Goal: Task Accomplishment & Management: Use online tool/utility

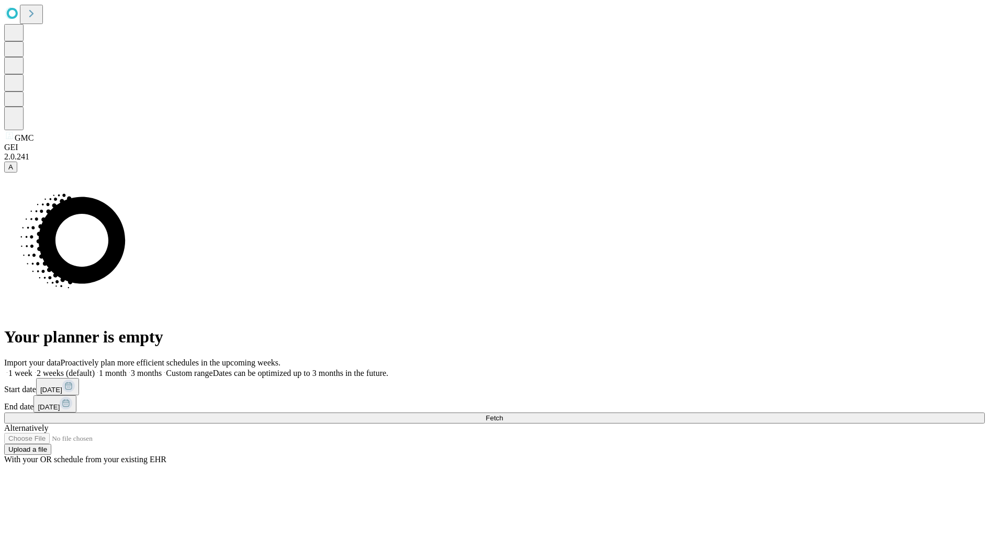
click at [12, 173] on div "A" at bounding box center [494, 167] width 980 height 11
click at [13, 171] on span "A" at bounding box center [10, 167] width 5 height 8
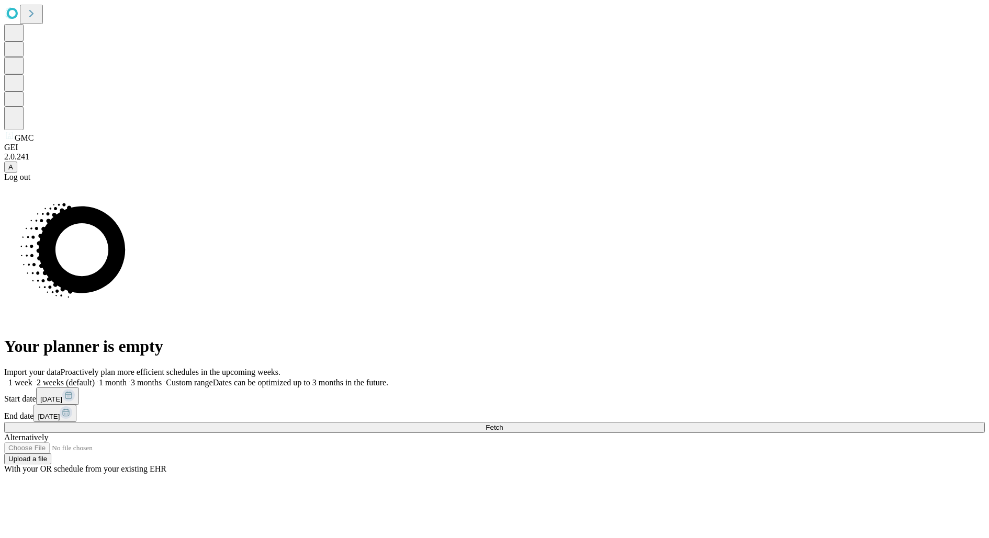
click at [56, 182] on div "Log out" at bounding box center [494, 177] width 980 height 9
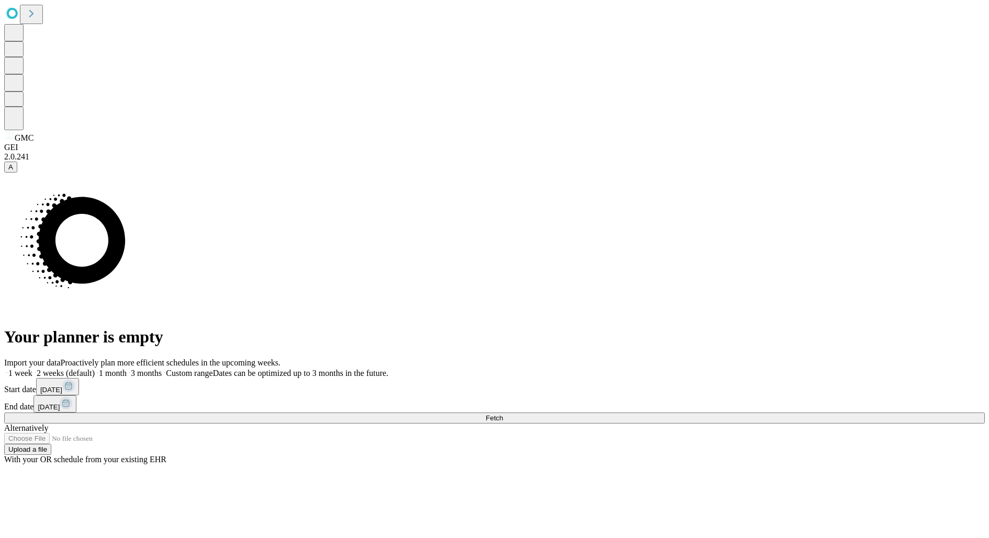
click at [38, 12] on icon at bounding box center [31, 13] width 15 height 15
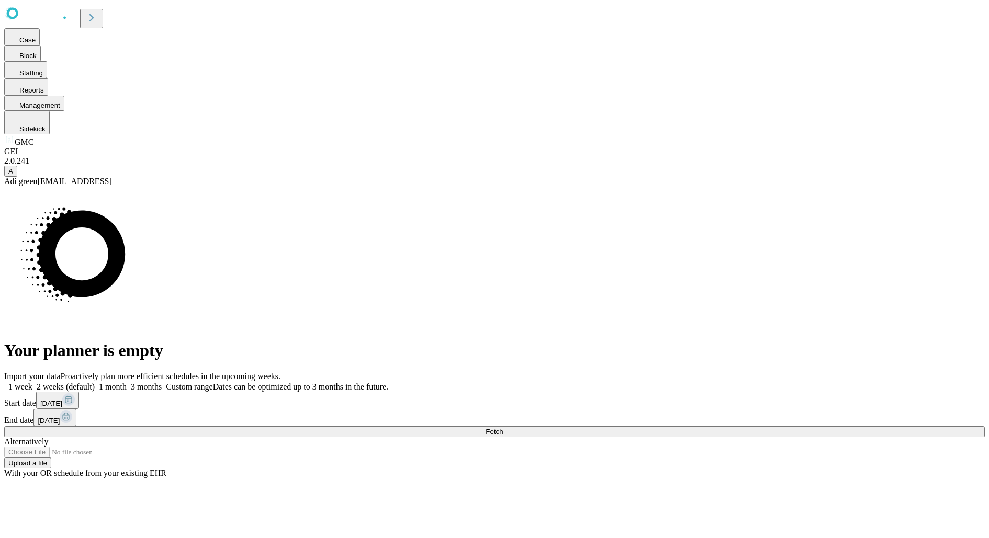
click at [729, 372] on div "Import your data Proactively plan more efficient schedules in the upcoming week…" at bounding box center [494, 425] width 980 height 106
click at [729, 426] on button "Fetch" at bounding box center [494, 431] width 980 height 11
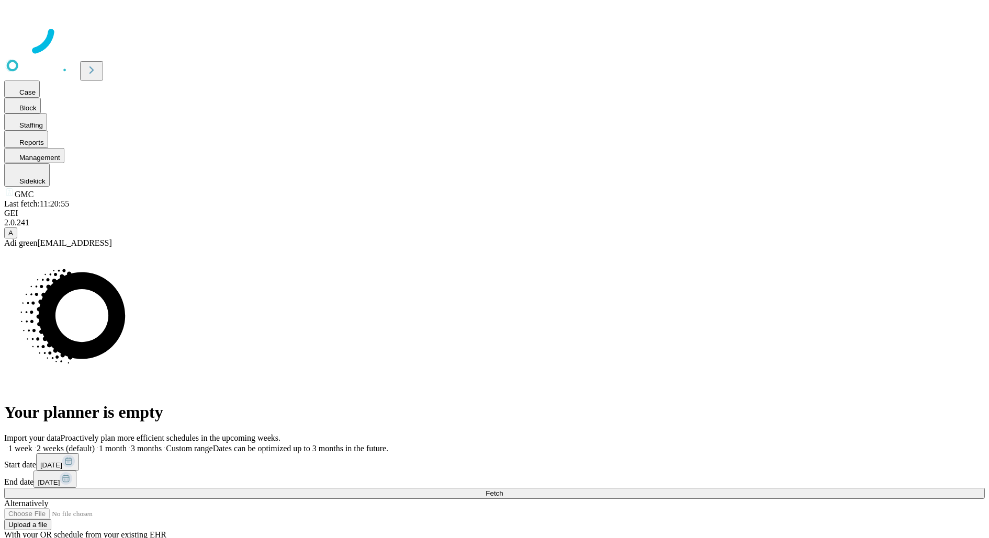
click at [138, 20] on div at bounding box center [494, 30] width 980 height 52
click at [138, 18] on div at bounding box center [494, 30] width 980 height 52
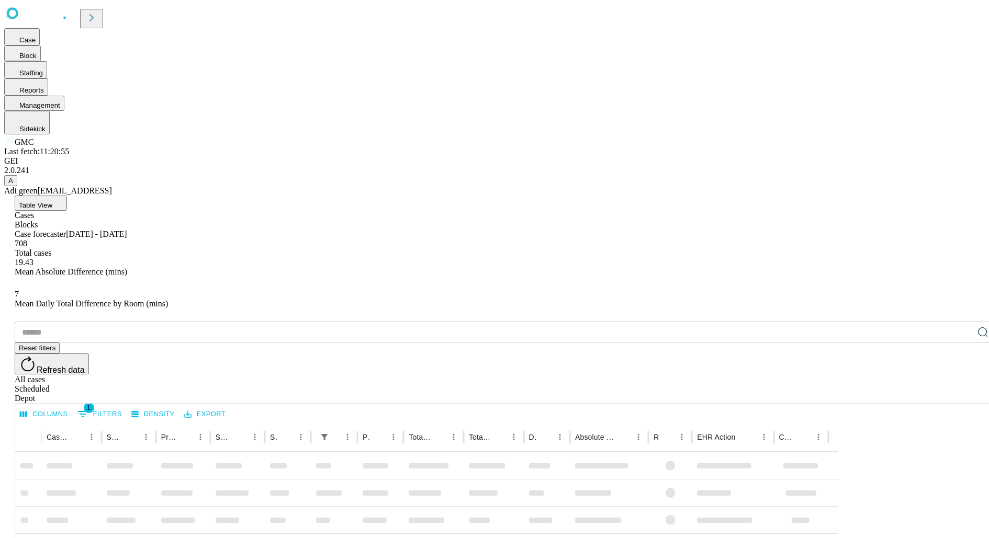
click at [103, 9] on button at bounding box center [91, 18] width 23 height 19
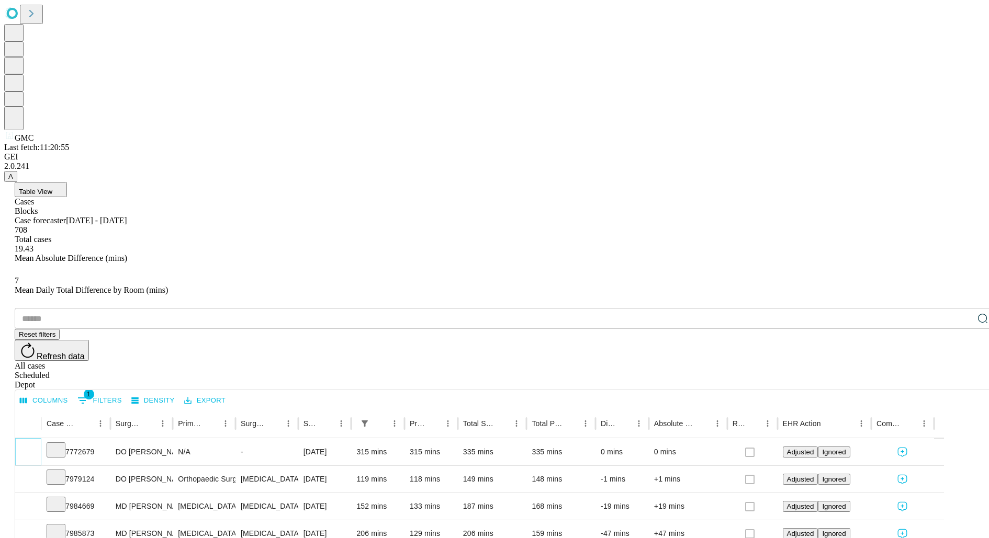
click at [33, 446] on icon "Expand" at bounding box center [28, 451] width 10 height 10
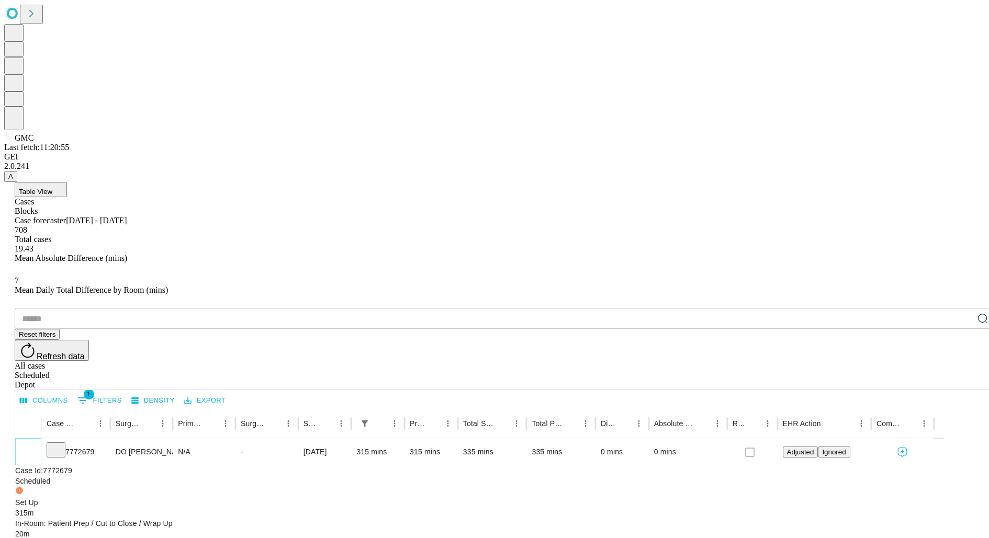
click at [36, 445] on button "Collapse" at bounding box center [28, 453] width 16 height 16
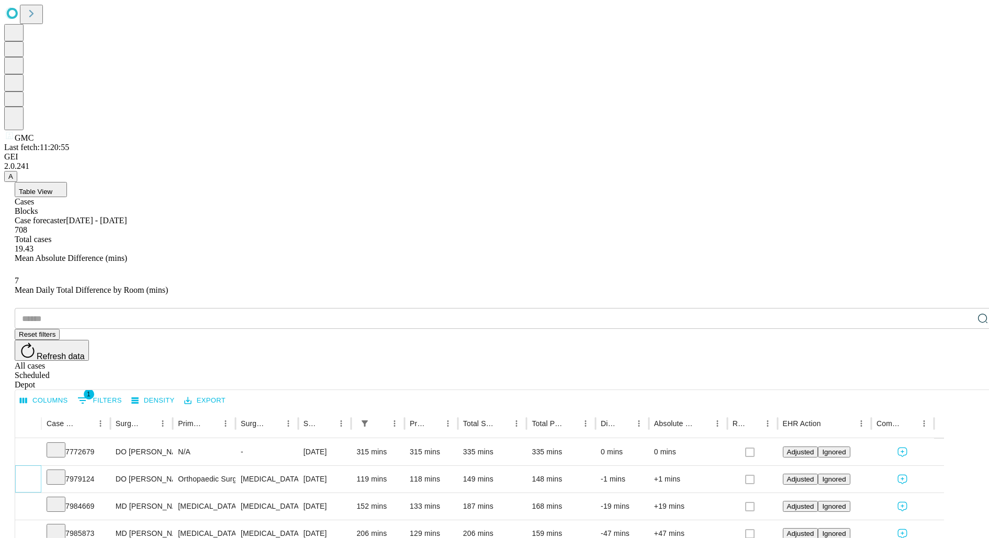
click at [33, 473] on icon "Expand" at bounding box center [28, 478] width 10 height 10
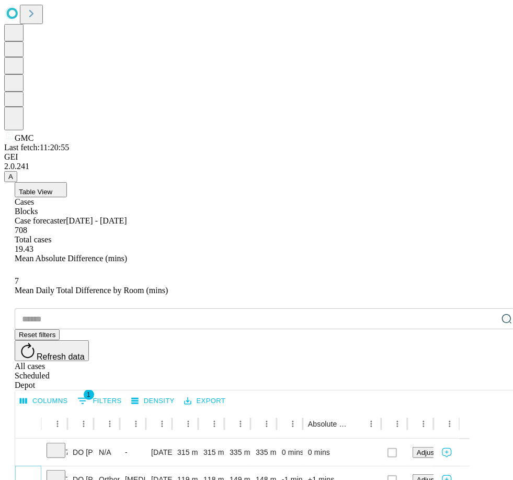
click at [36, 472] on button "Collapse" at bounding box center [28, 480] width 16 height 16
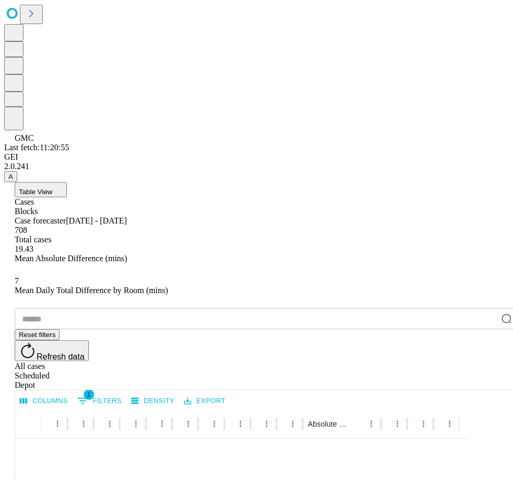
scroll to position [302, 0]
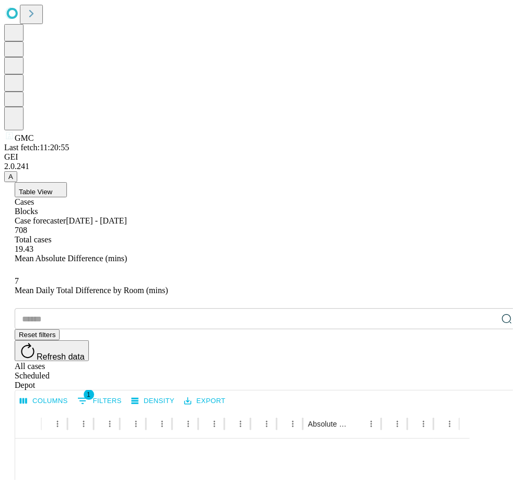
scroll to position [269, 0]
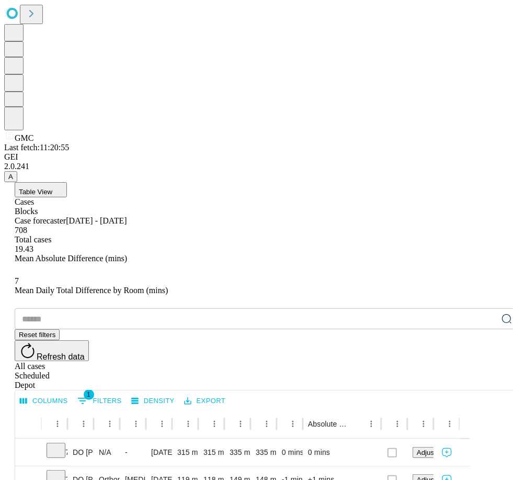
click at [38, 21] on icon at bounding box center [31, 13] width 15 height 15
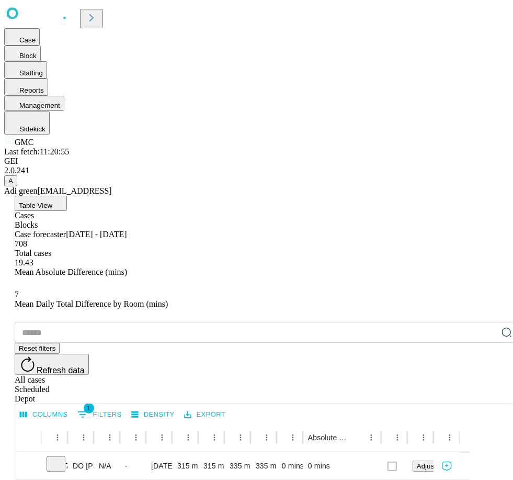
click at [13, 185] on span "A" at bounding box center [10, 181] width 5 height 8
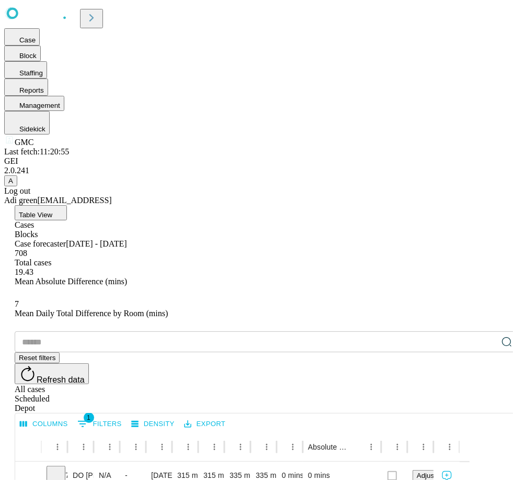
click at [56, 196] on div "Log out" at bounding box center [256, 190] width 505 height 9
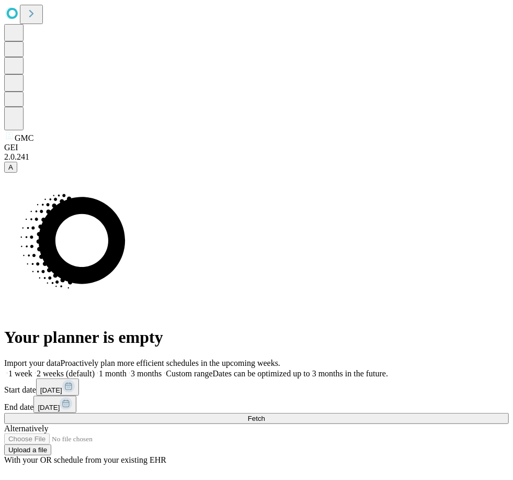
click at [265, 414] on span "Fetch" at bounding box center [256, 418] width 17 height 8
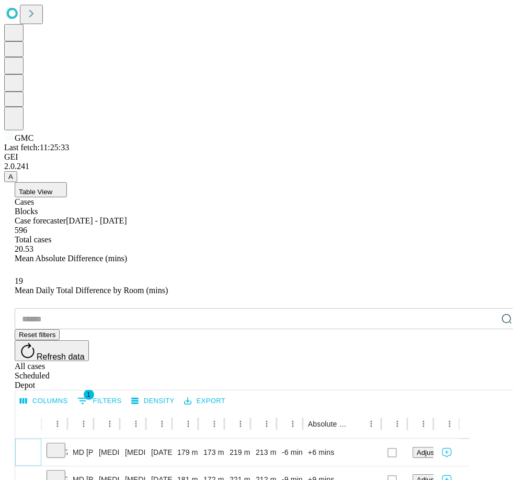
click at [33, 446] on icon "Expand" at bounding box center [28, 451] width 10 height 10
